Goal: Find specific page/section: Find specific page/section

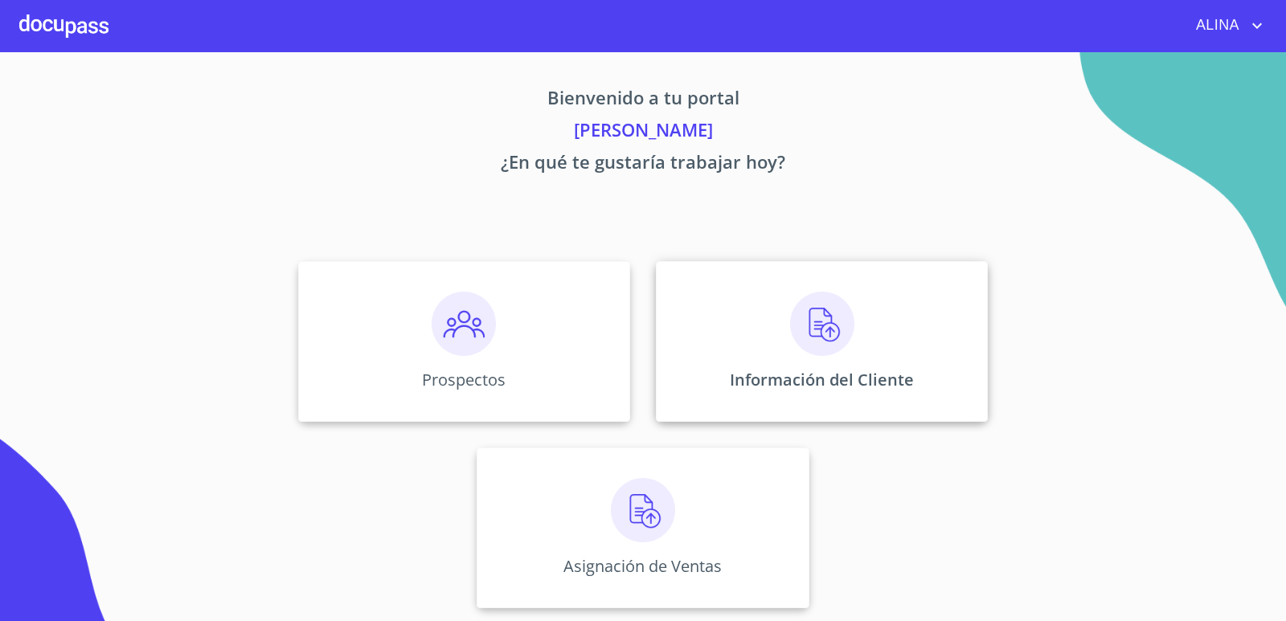
click at [747, 311] on div "Información del Cliente" at bounding box center [822, 341] width 332 height 161
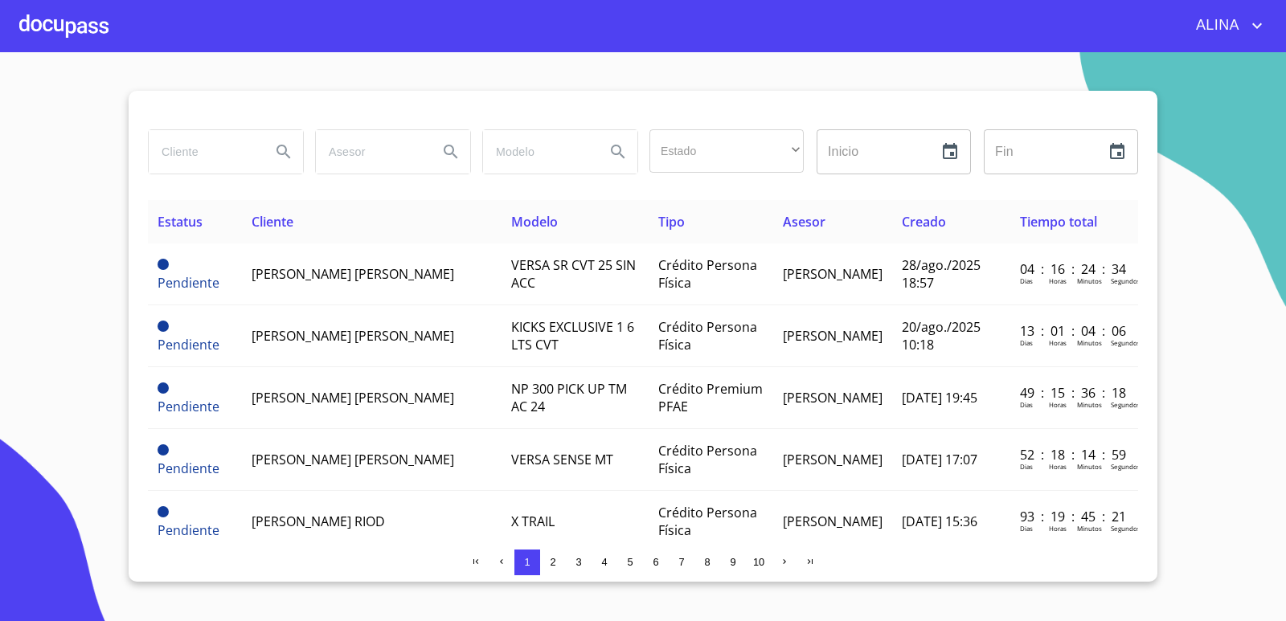
click at [210, 153] on input "search" at bounding box center [203, 151] width 109 height 43
type input "a"
type input "MANGUERAS METALICAS"
click at [286, 153] on icon "Search" at bounding box center [283, 152] width 14 height 14
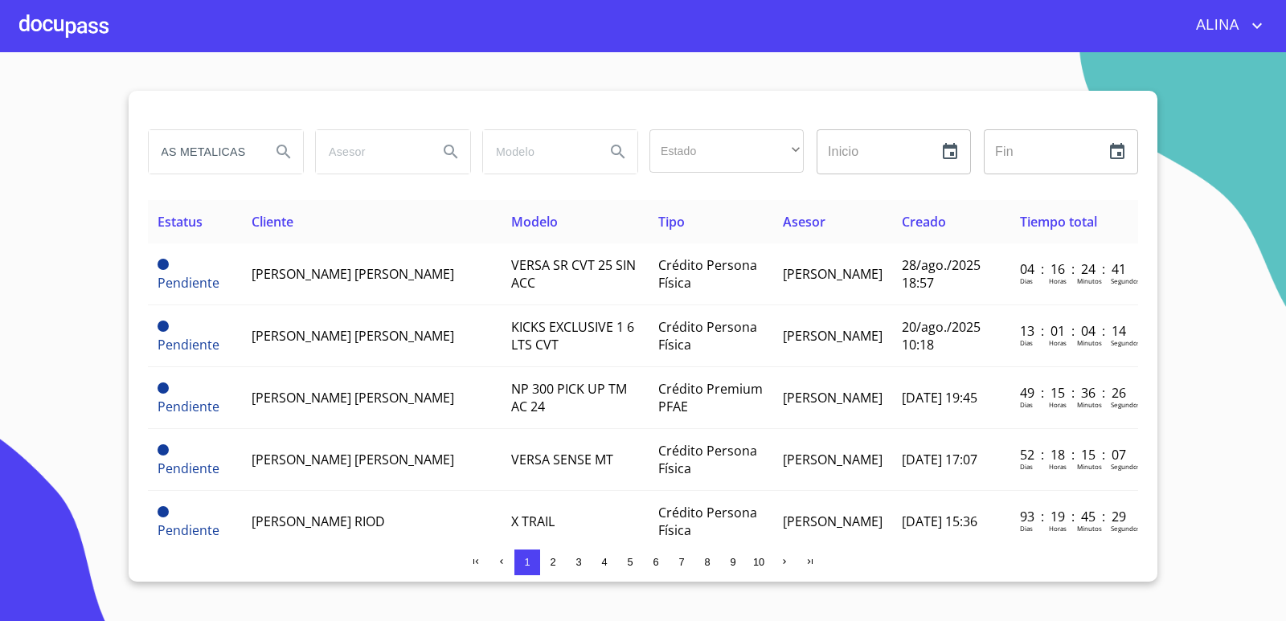
scroll to position [0, 0]
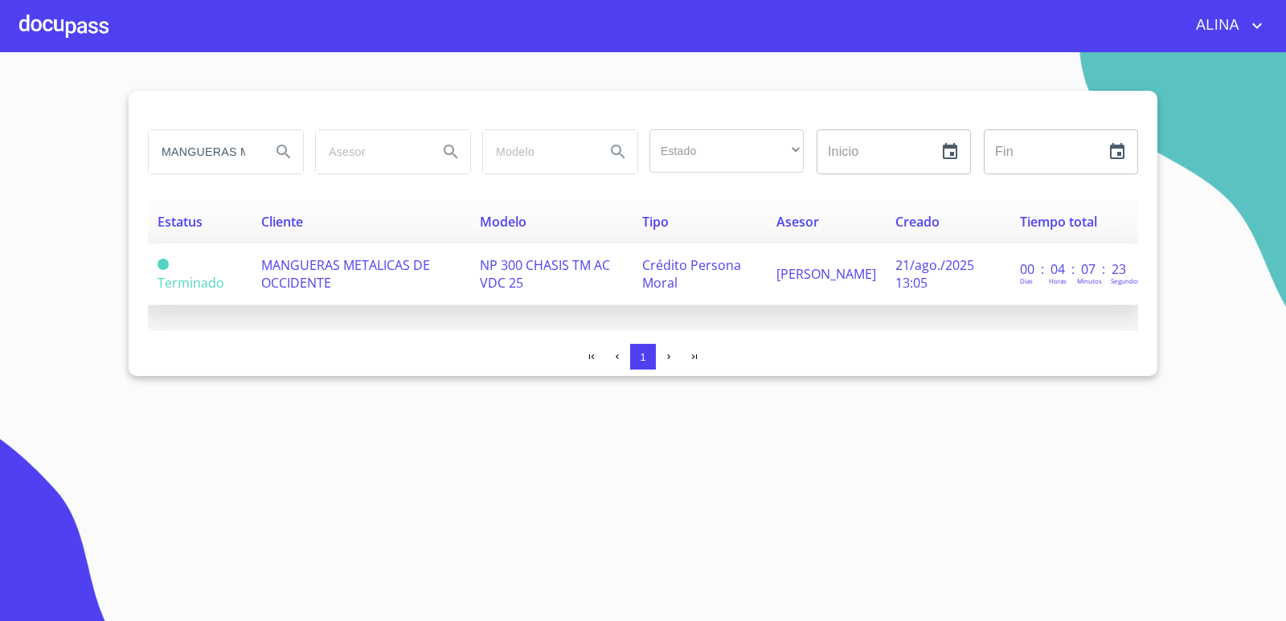
click at [283, 286] on span "MANGUERAS METALICAS DE OCCIDENTE" at bounding box center [345, 273] width 169 height 35
